Goal: Transaction & Acquisition: Book appointment/travel/reservation

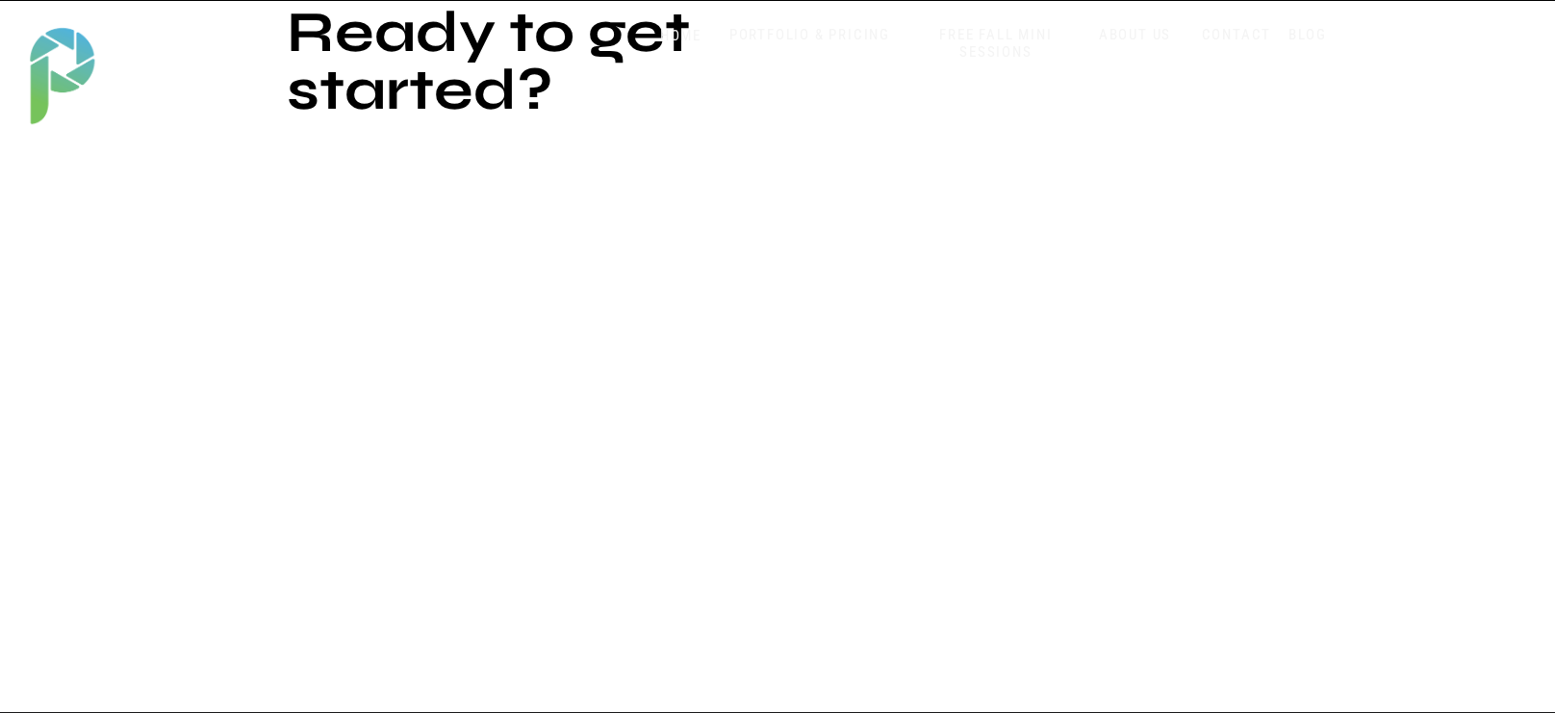
scroll to position [3539, 0]
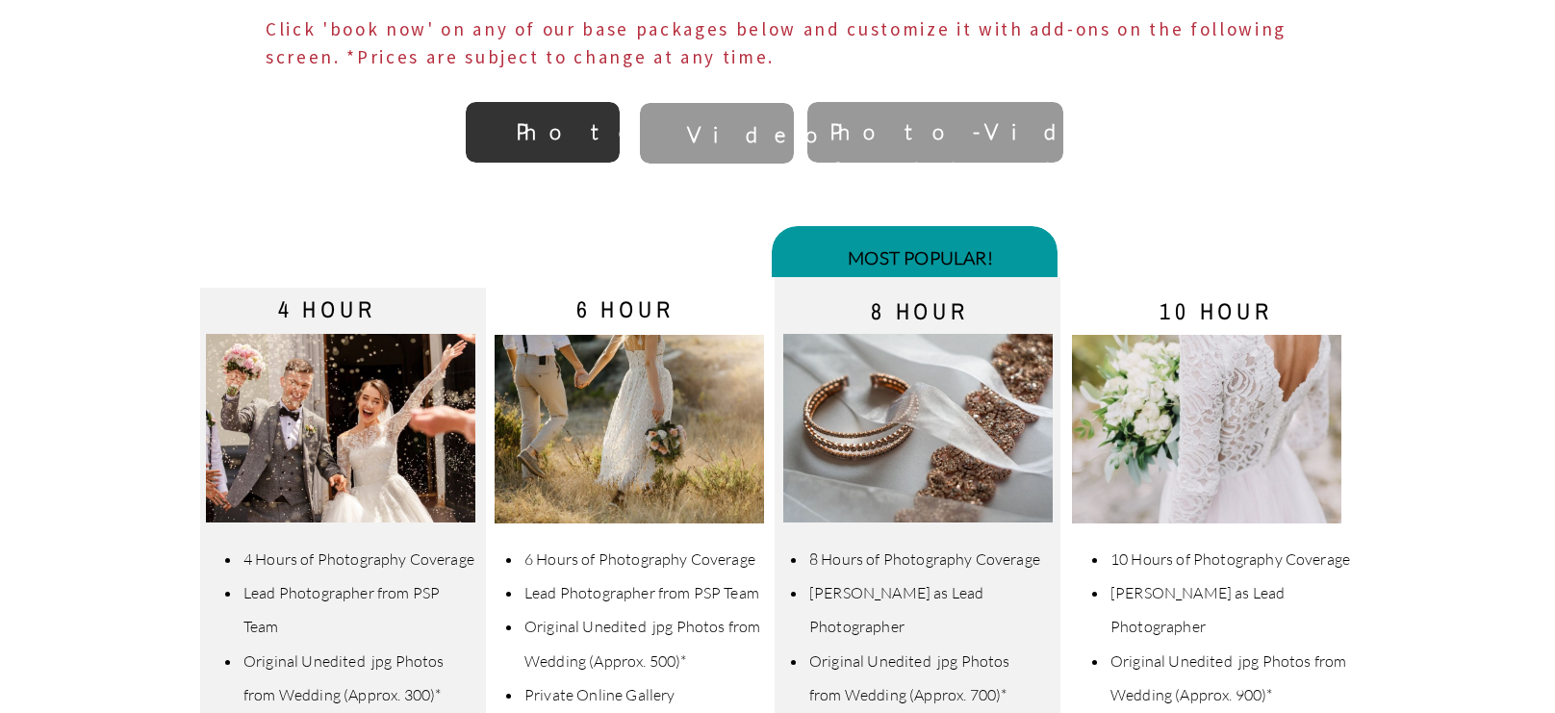
scroll to position [401, 0]
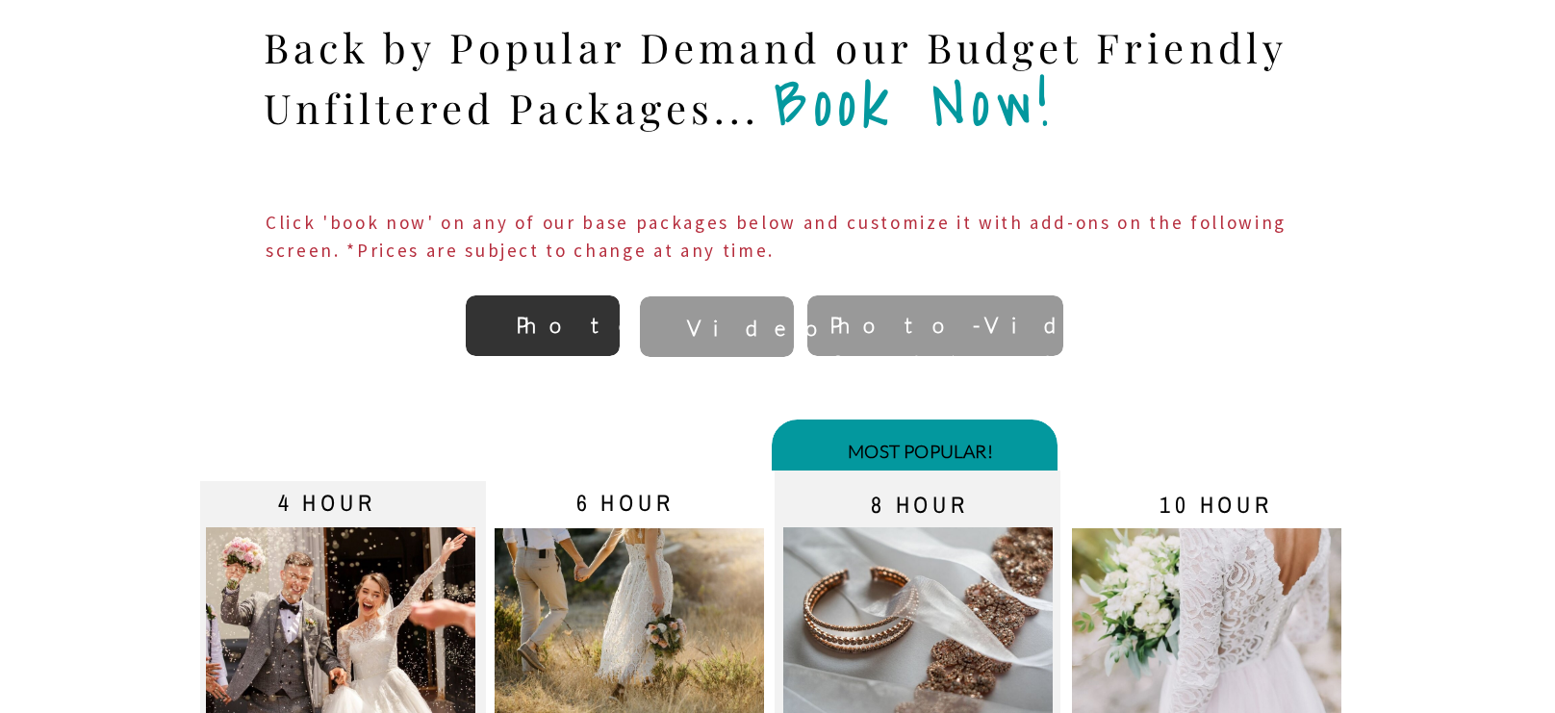
click at [692, 336] on b "Video" at bounding box center [766, 328] width 159 height 26
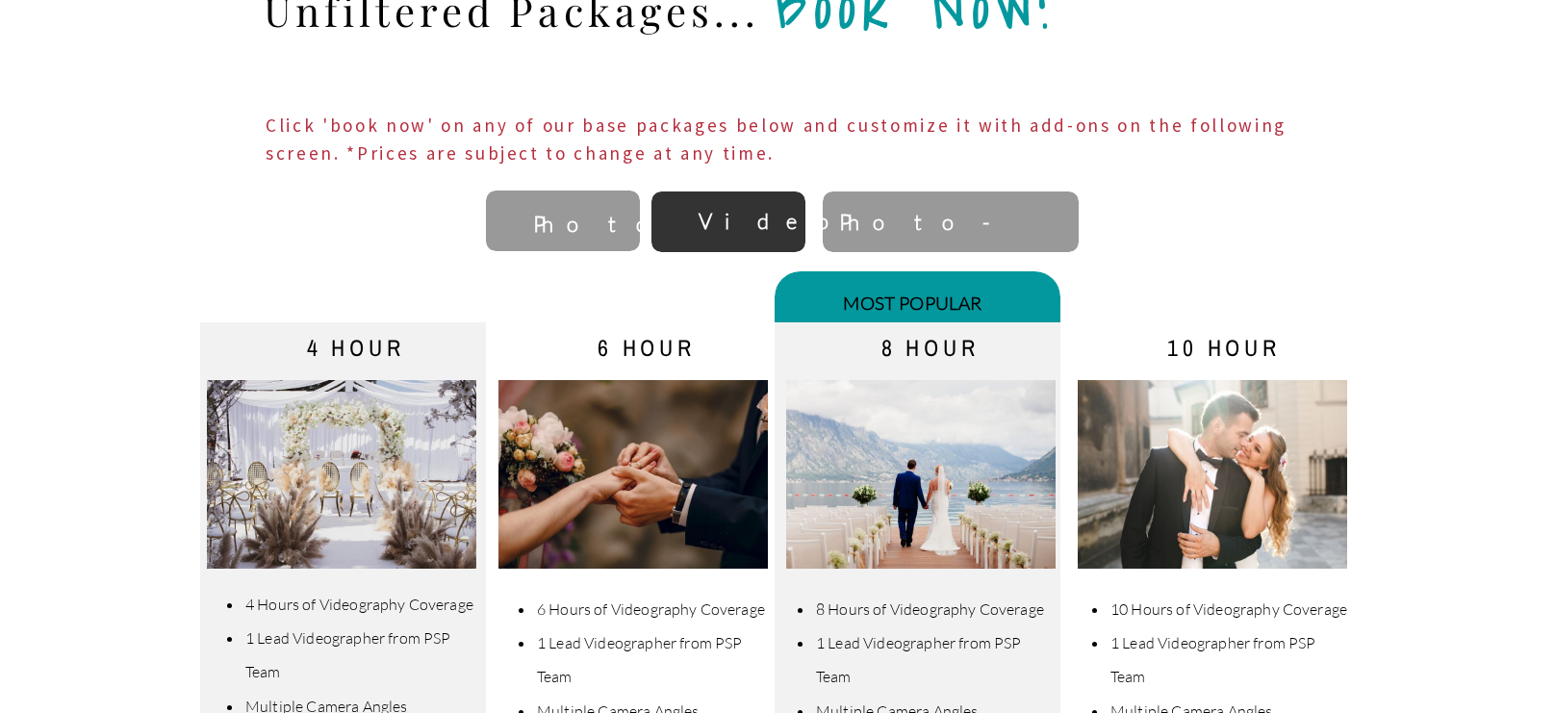
click at [970, 203] on p "Photo-Video Combined" at bounding box center [950, 222] width 223 height 38
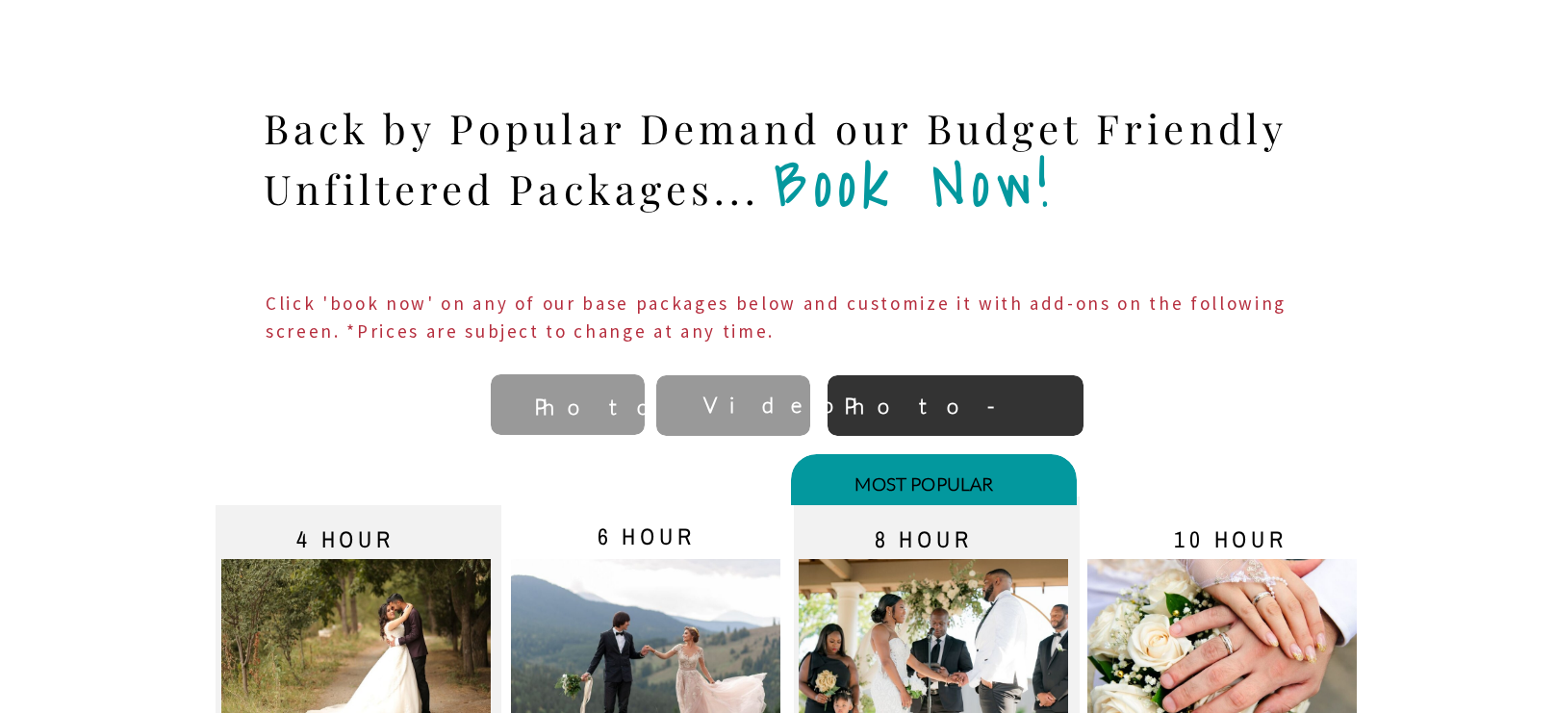
scroll to position [134, 0]
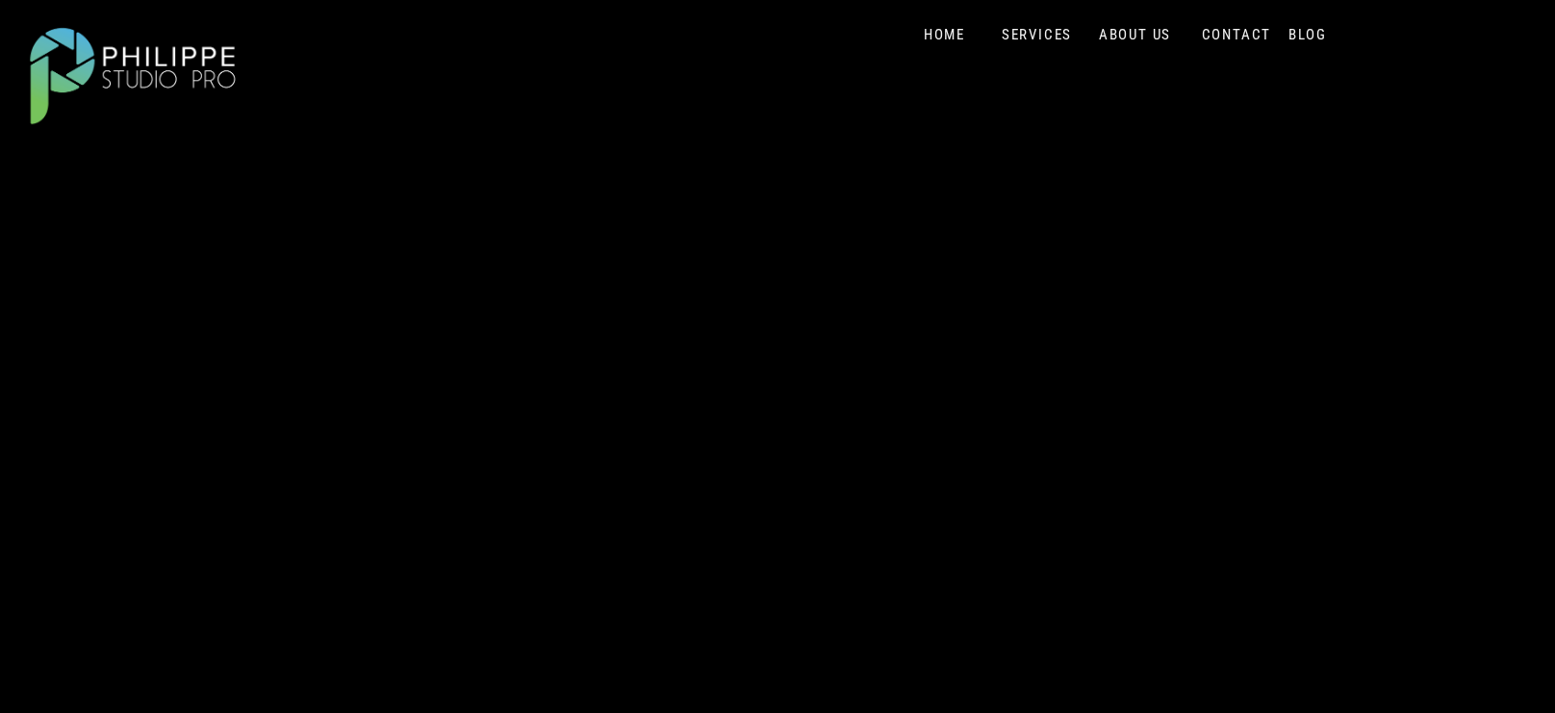
scroll to position [141, 0]
